Goal: Information Seeking & Learning: Find contact information

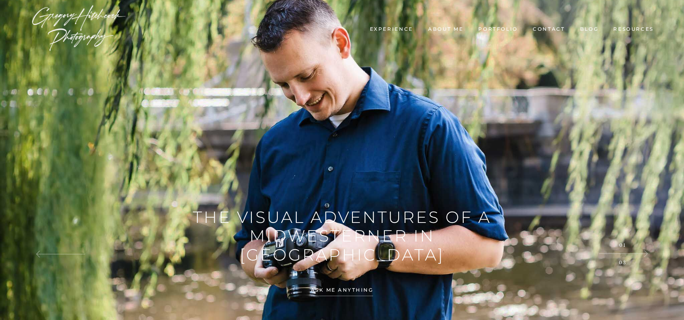
click at [551, 28] on link "Contact" at bounding box center [549, 29] width 43 height 7
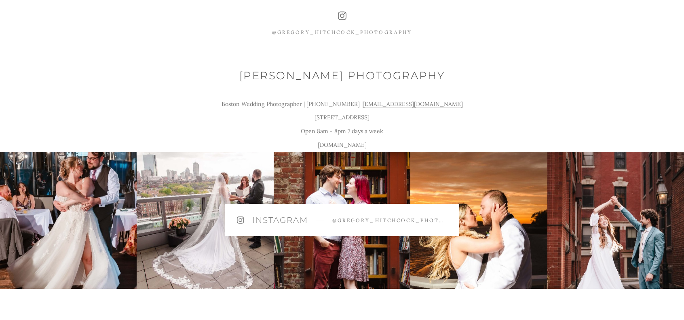
scroll to position [821, 0]
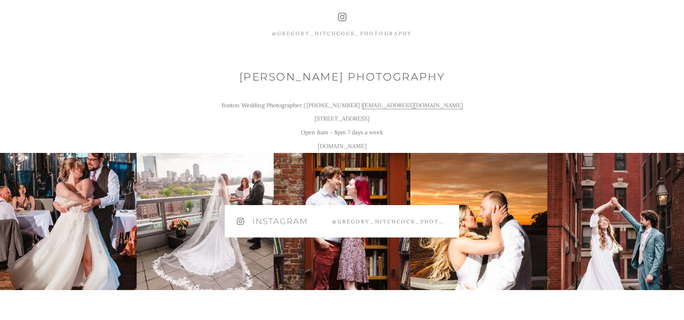
drag, startPoint x: 469, startPoint y: 113, endPoint x: 359, endPoint y: 126, distance: 110.7
drag, startPoint x: 359, startPoint y: 126, endPoint x: 471, endPoint y: 115, distance: 112.1
click at [471, 115] on div "Gregory Hitchcock Photography Boston Wedding Photographer | 617-302-6157 | Greg…" at bounding box center [341, 111] width 311 height 84
click at [471, 112] on p "Boston Wedding Photographer | 617-302-6157 | Gregory@gregoryhitchcockphotograph…" at bounding box center [341, 106] width 311 height 14
drag, startPoint x: 471, startPoint y: 115, endPoint x: 343, endPoint y: 119, distance: 127.5
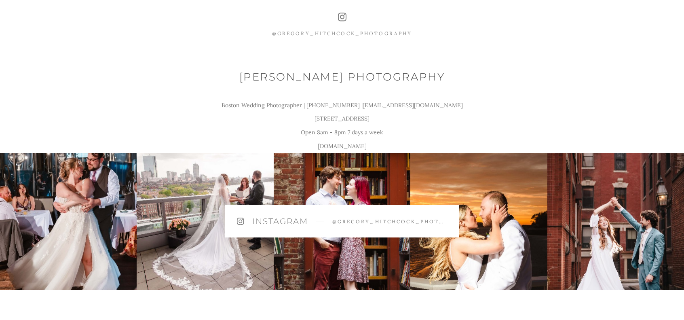
click at [343, 112] on p "Boston Wedding Photographer | 617-302-6157 | Gregory@gregoryhitchcockphotograph…" at bounding box center [341, 106] width 311 height 14
copy p "Gregory@gregoryhitchcockphotography.com"
drag, startPoint x: 307, startPoint y: 114, endPoint x: 340, endPoint y: 110, distance: 33.4
click at [340, 110] on p "Boston Wedding Photographer | 617-302-6157 | Gregory@gregoryhitchcockphotograph…" at bounding box center [341, 106] width 311 height 14
copy p "617-302-6157"
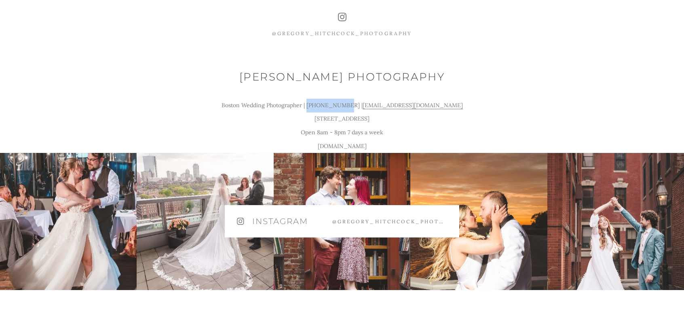
click at [364, 290] on img at bounding box center [342, 221] width 137 height 137
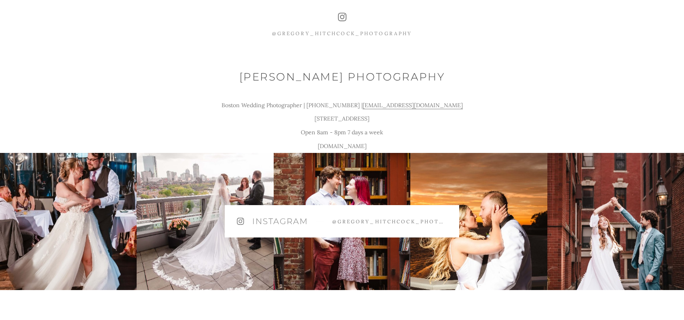
click at [538, 85] on div "Gregory Hitchcock Photography Boston Wedding Photographer | 617-302-6157 | Greg…" at bounding box center [342, 111] width 485 height 84
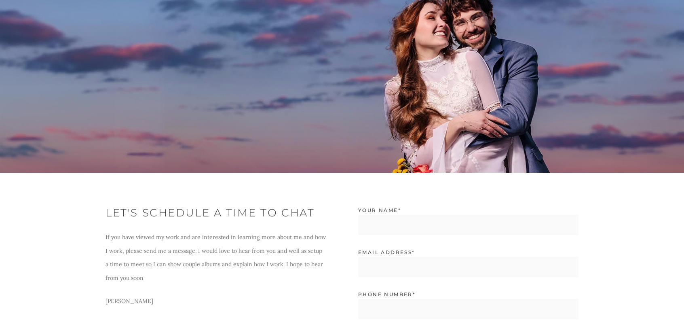
scroll to position [0, 0]
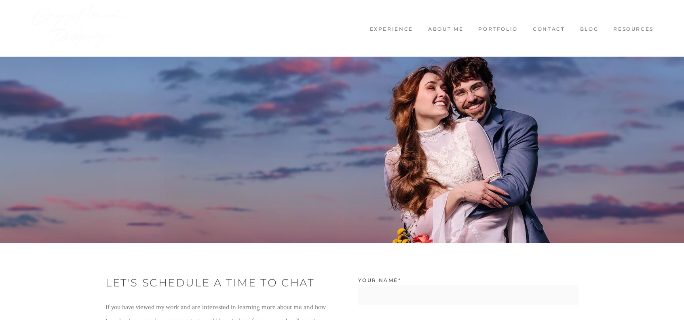
click at [588, 27] on link "Blog" at bounding box center [590, 29] width 30 height 7
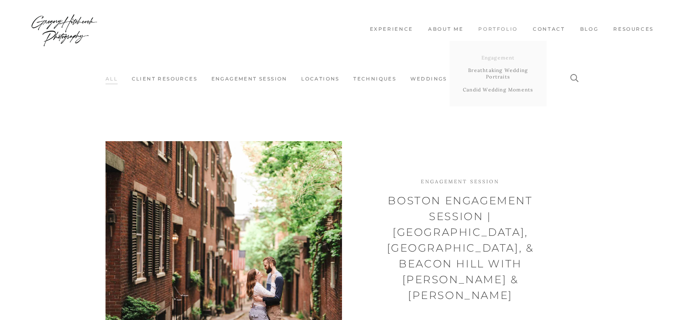
click at [498, 56] on link "Engagement" at bounding box center [498, 57] width 97 height 13
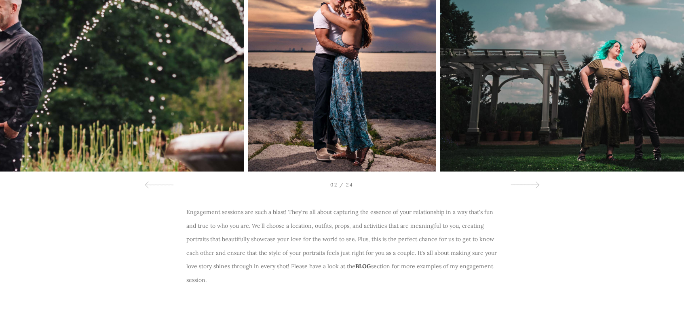
scroll to position [155, 0]
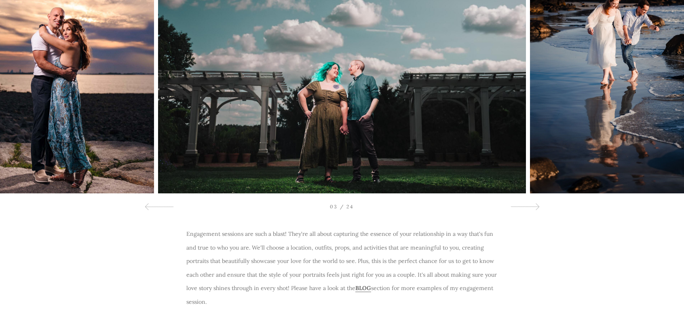
click at [371, 288] on u "BLOG" at bounding box center [364, 288] width 16 height 8
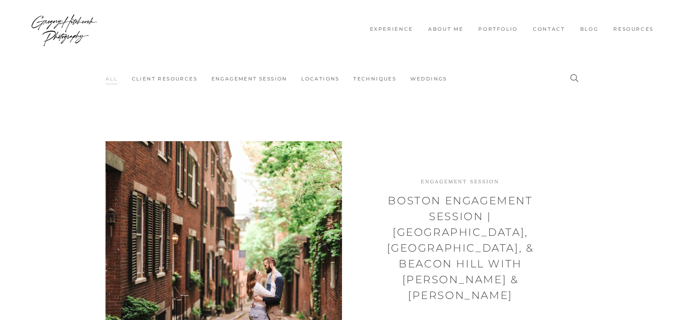
click at [437, 184] on li "Engagement session" at bounding box center [460, 181] width 78 height 6
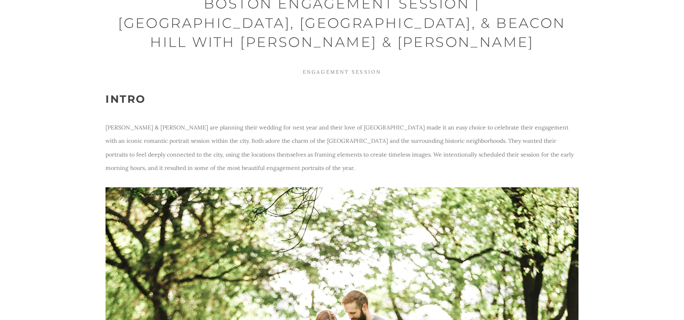
scroll to position [322, 0]
